Goal: Find specific page/section: Find specific page/section

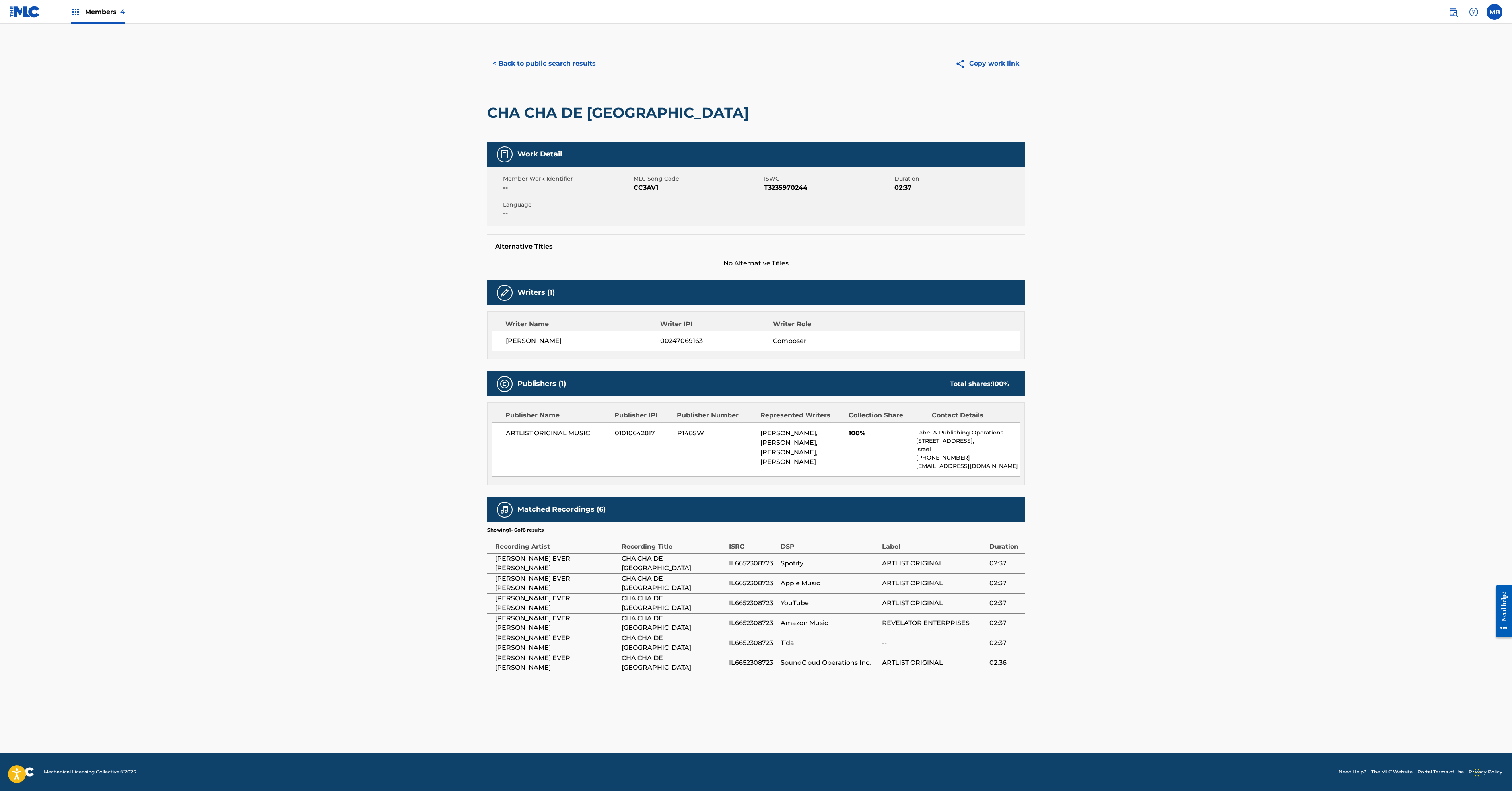
click at [80, 16] on img at bounding box center [76, 12] width 9 height 9
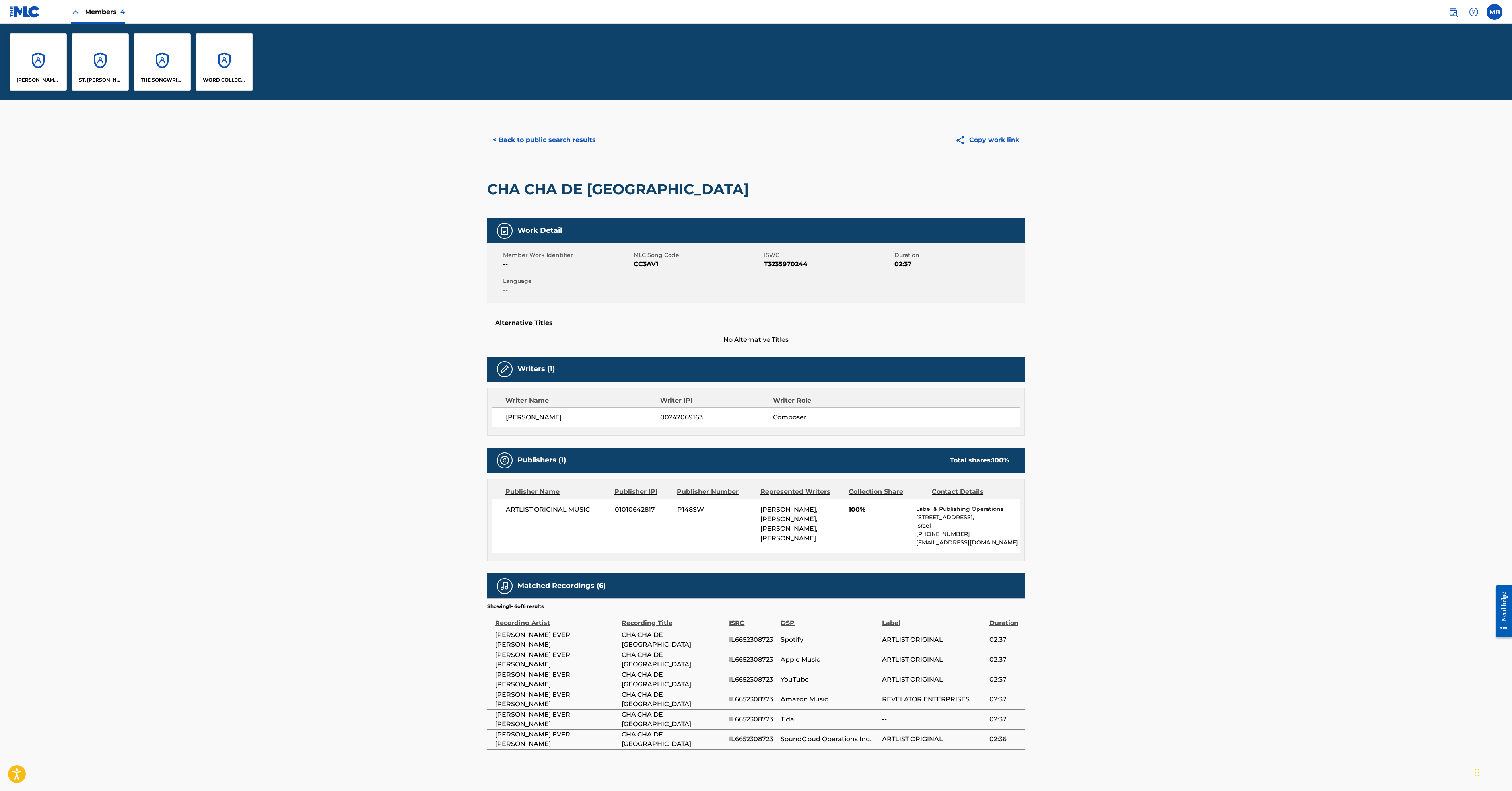
click at [166, 293] on main "< Back to public search results Copy work link CHA CHA DE LAS TUNAS Work Detail…" at bounding box center [756, 464] width 1512 height 729
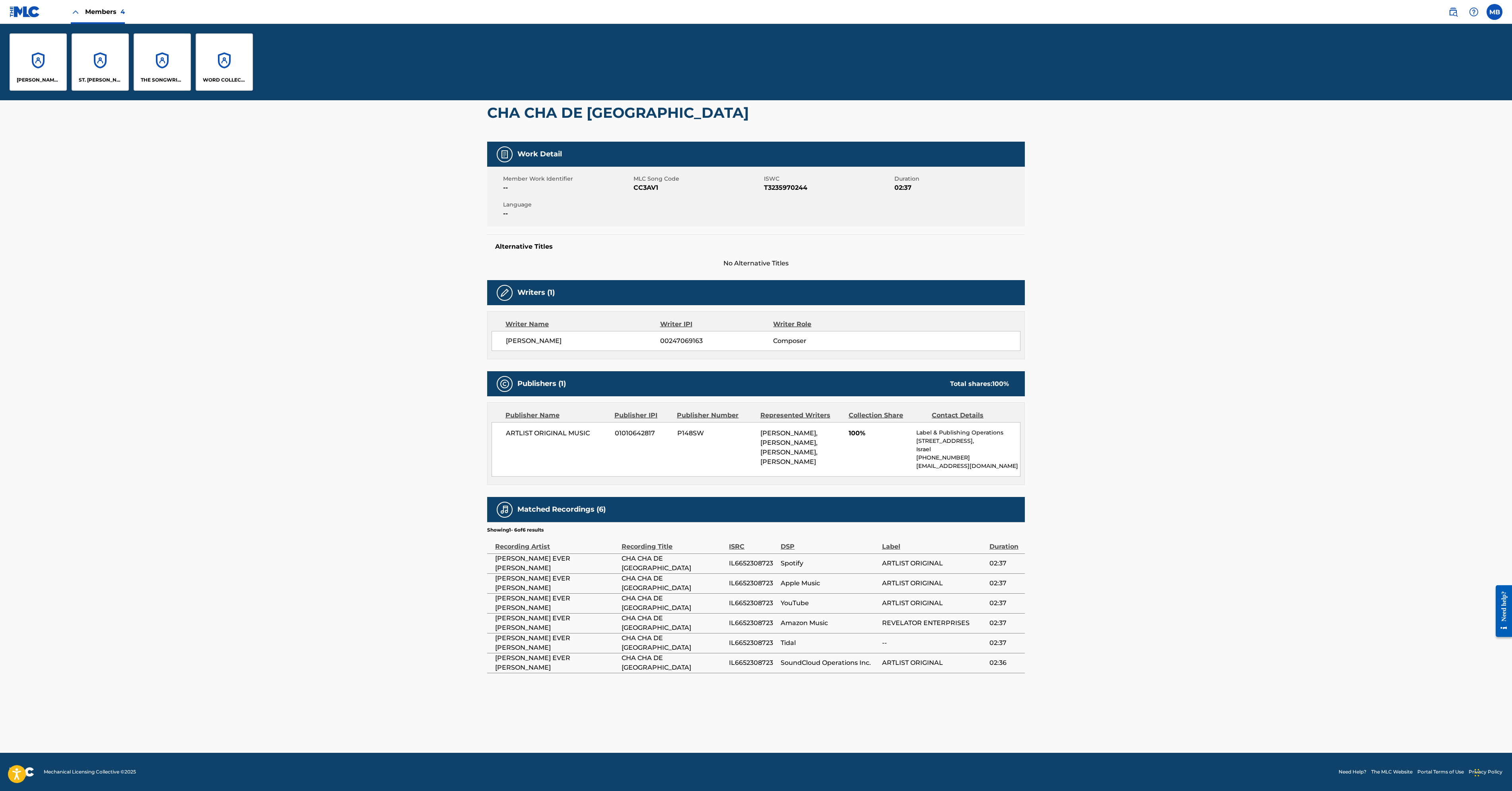
scroll to position [468, 0]
click at [253, 90] on div "WORD COLLECTIONS, INC." at bounding box center [224, 62] width 58 height 58
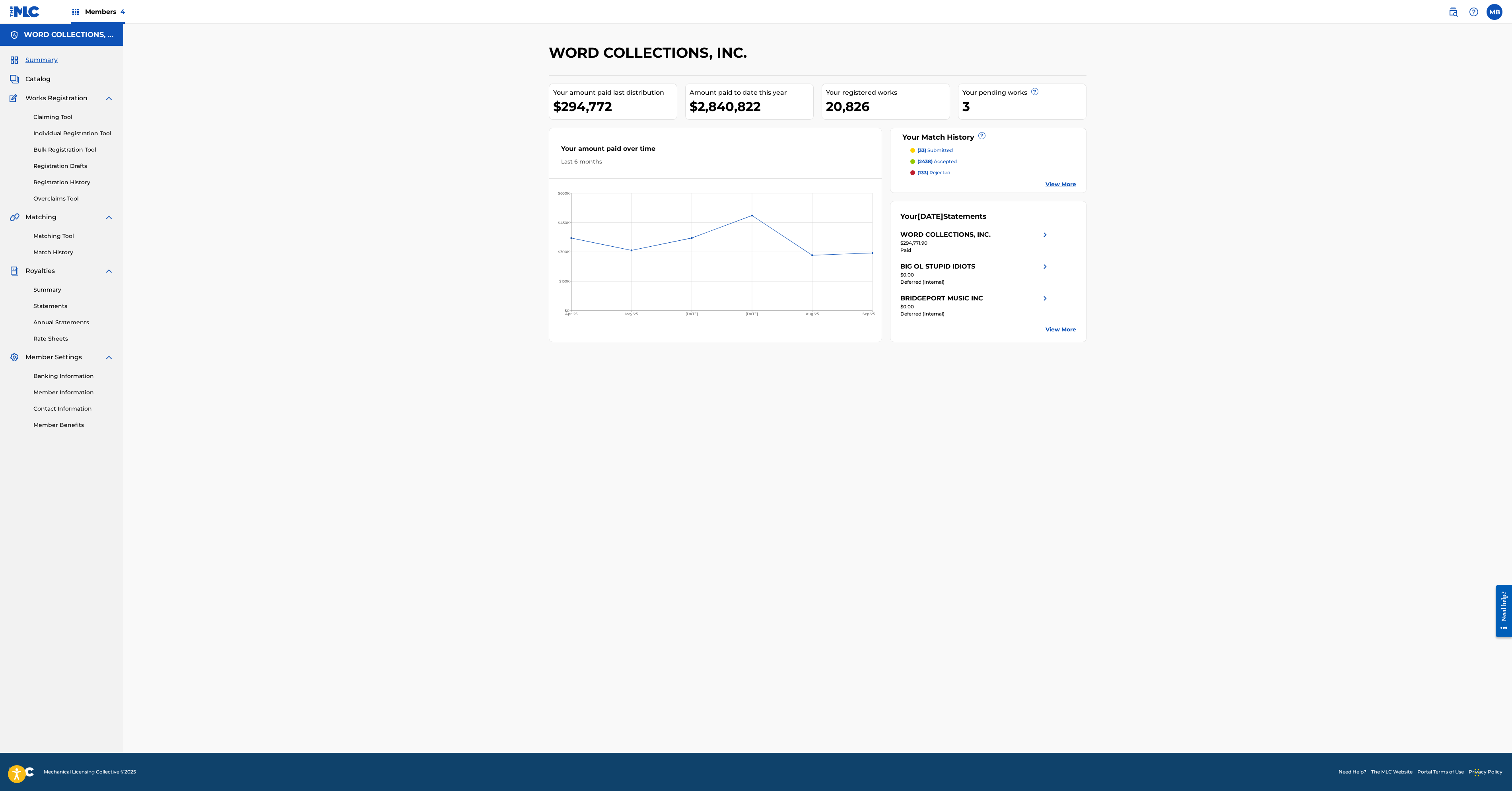
click at [50, 84] on span "Catalog" at bounding box center [38, 79] width 25 height 9
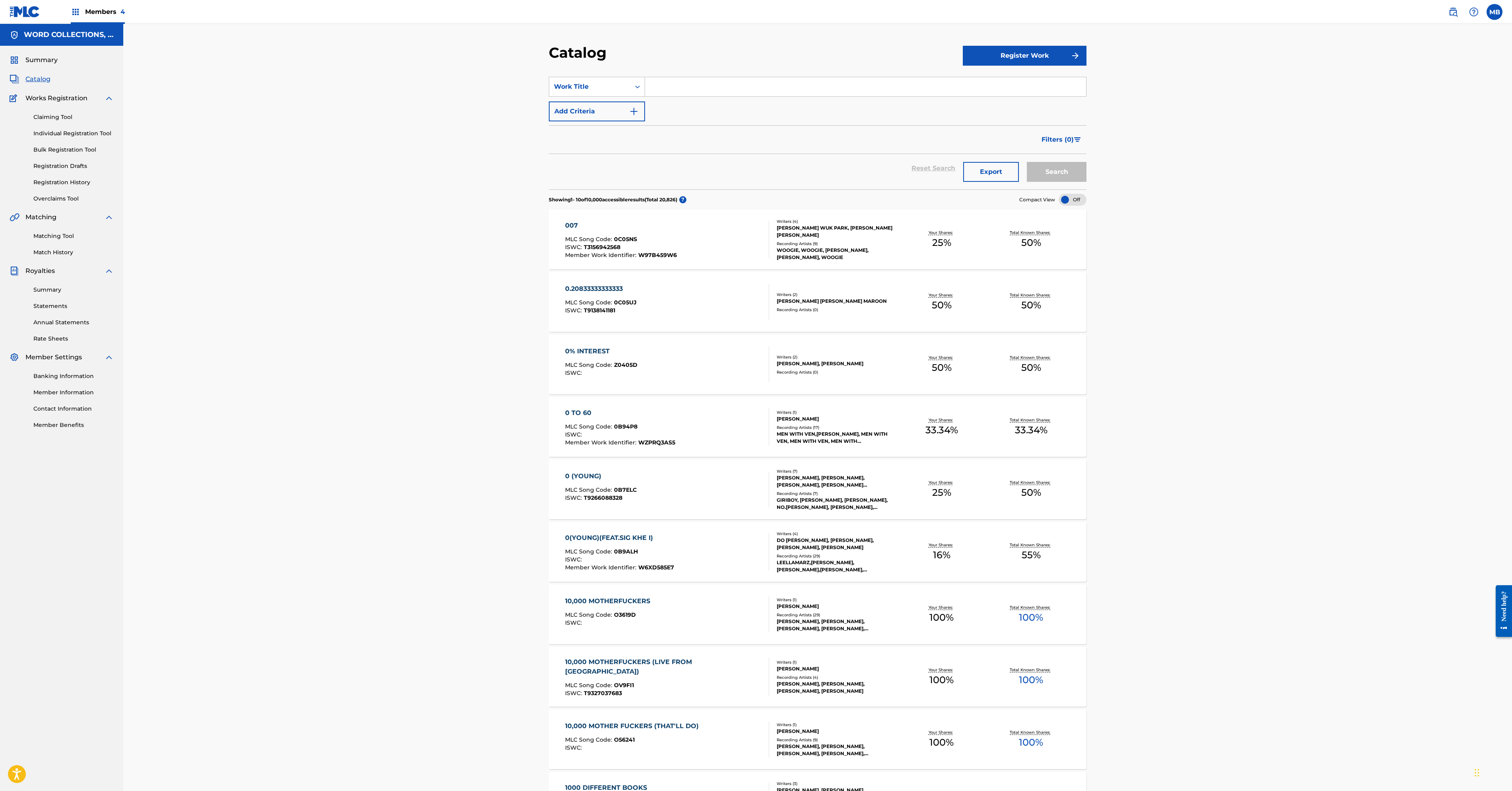
click at [549, 122] on button "Add Criteria" at bounding box center [597, 112] width 96 height 20
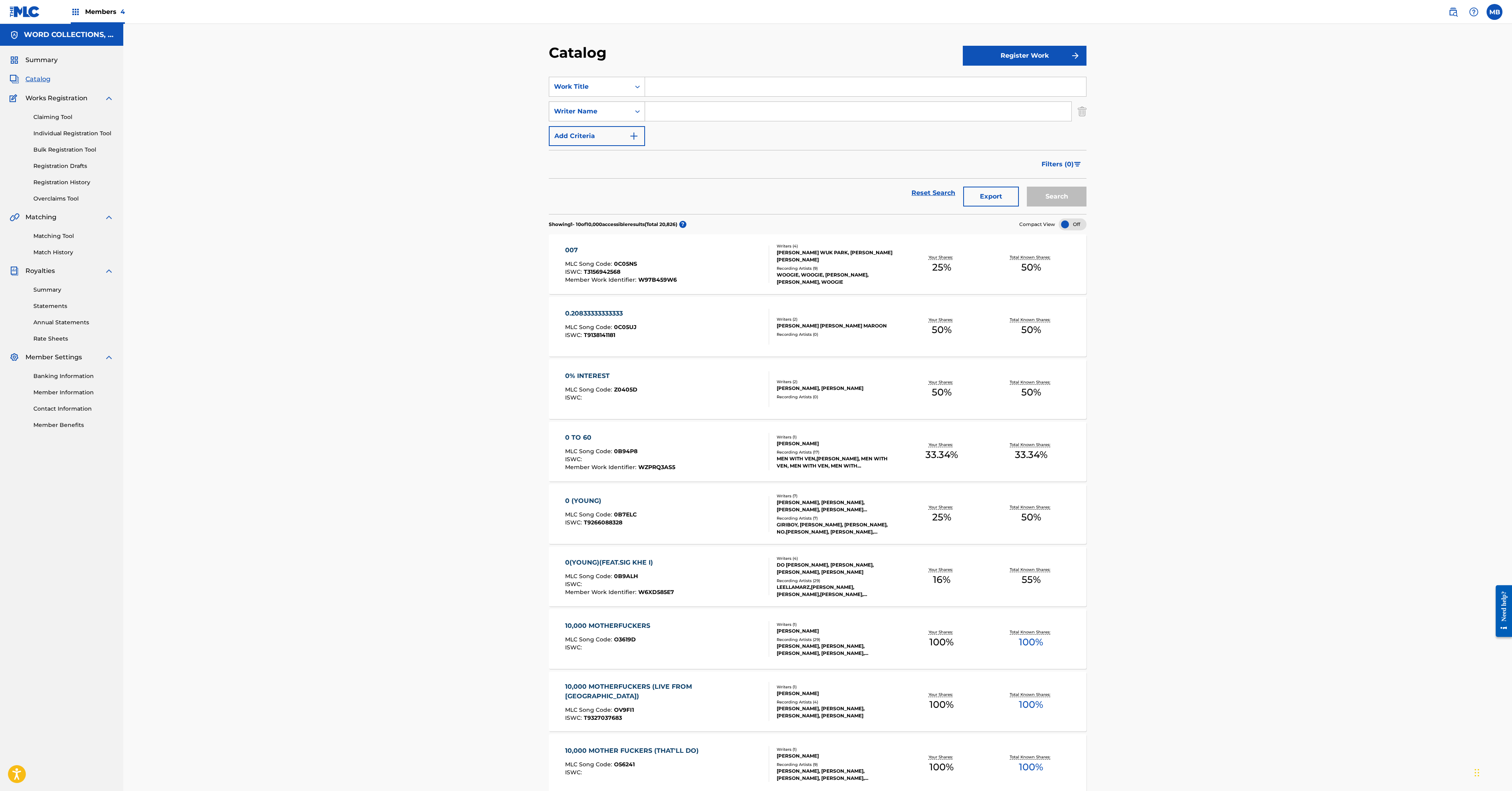
click at [554, 116] on div "Writer Name" at bounding box center [590, 112] width 72 height 9
click at [549, 161] on div "Publisher Name" at bounding box center [597, 152] width 96 height 20
click at [681, 121] on input "Search Form" at bounding box center [858, 111] width 426 height 19
paste input "Artlist Original Music"
type input "Artlist Original Music"
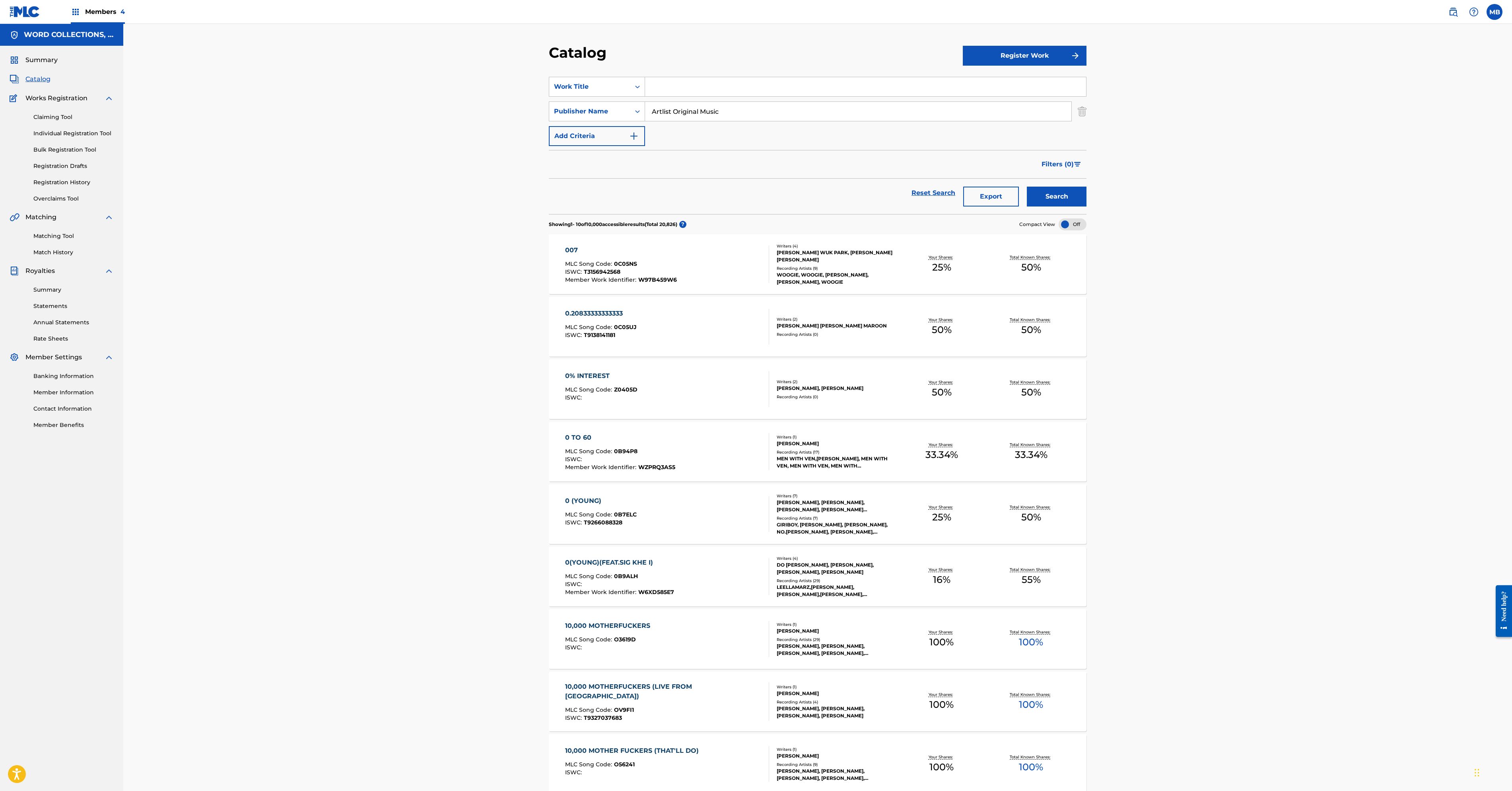
click at [1086, 207] on button "Search" at bounding box center [1057, 197] width 60 height 20
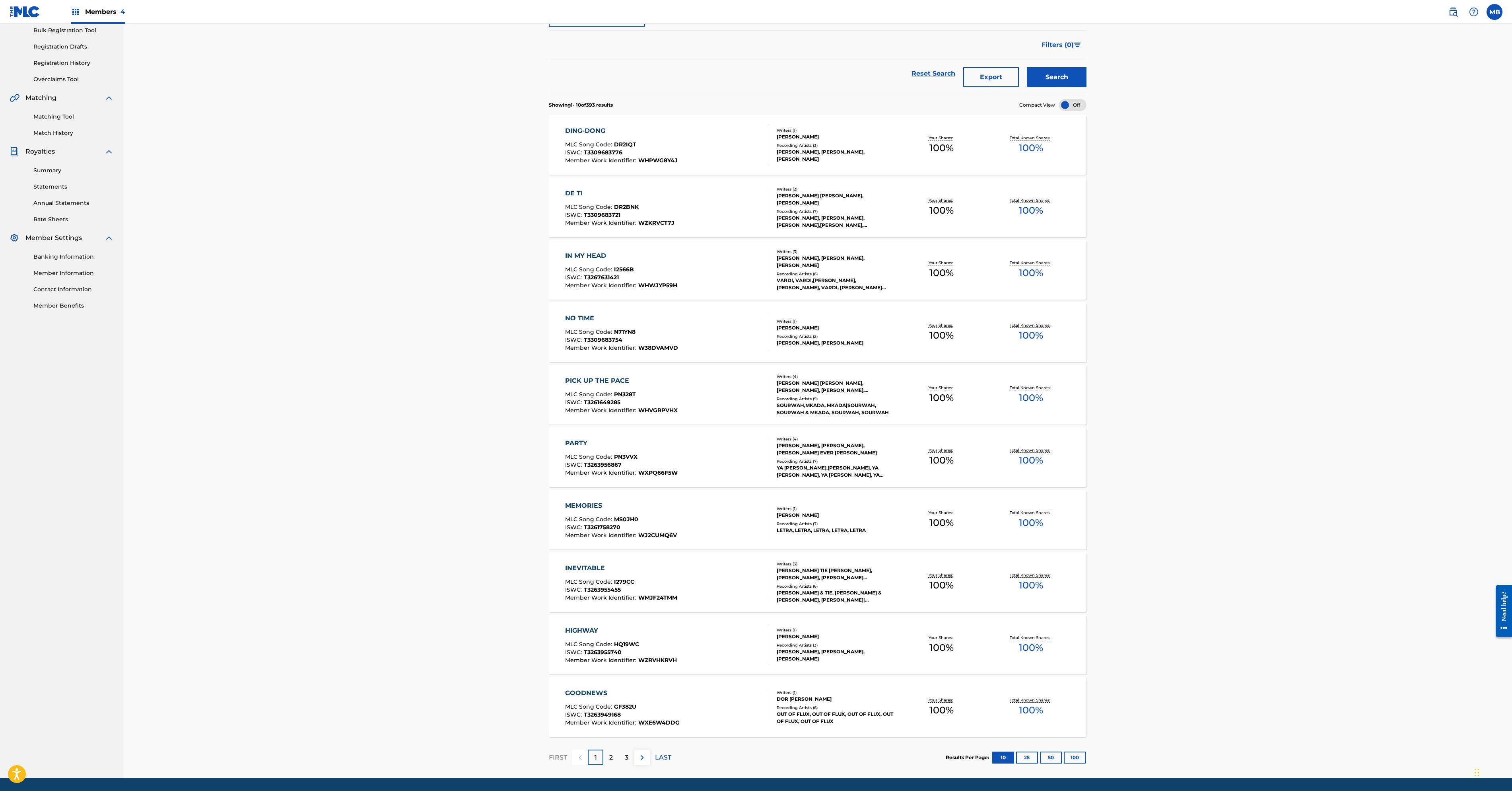
scroll to position [123, 0]
